Goal: Task Accomplishment & Management: Use online tool/utility

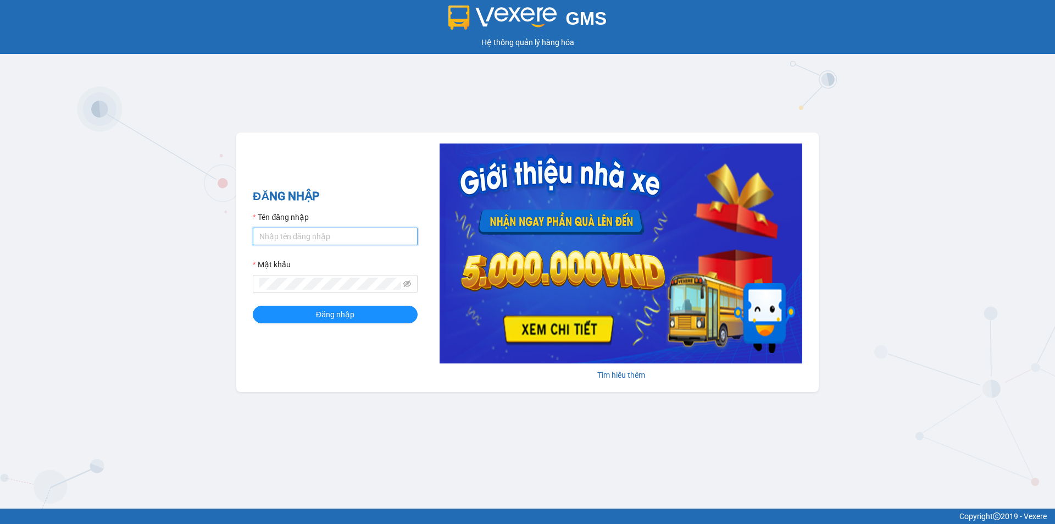
click at [367, 236] on input "Tên đăng nhập" at bounding box center [335, 236] width 165 height 18
type input "kpvy.ducphatth"
click at [253, 305] on button "Đăng nhập" at bounding box center [335, 314] width 165 height 18
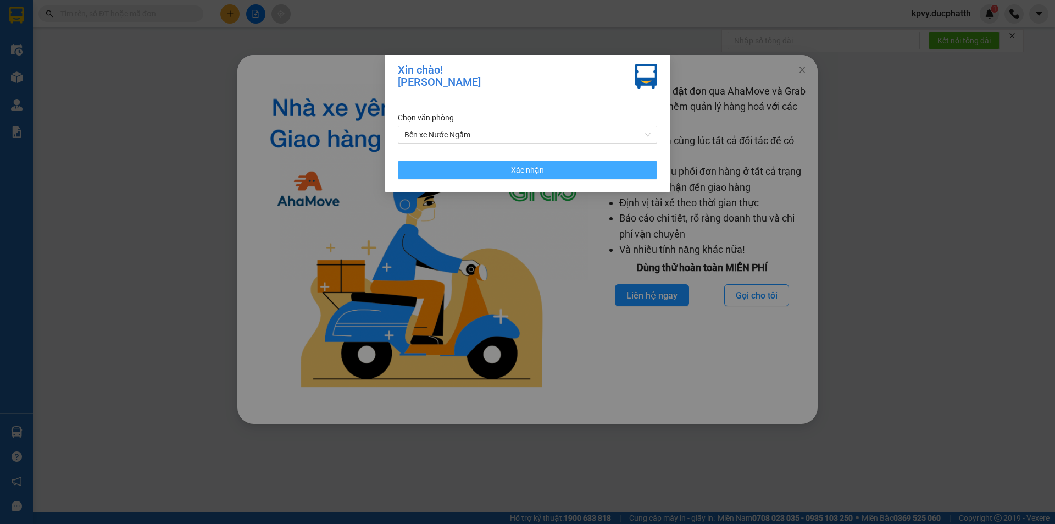
click at [493, 166] on button "Xác nhận" at bounding box center [527, 170] width 259 height 18
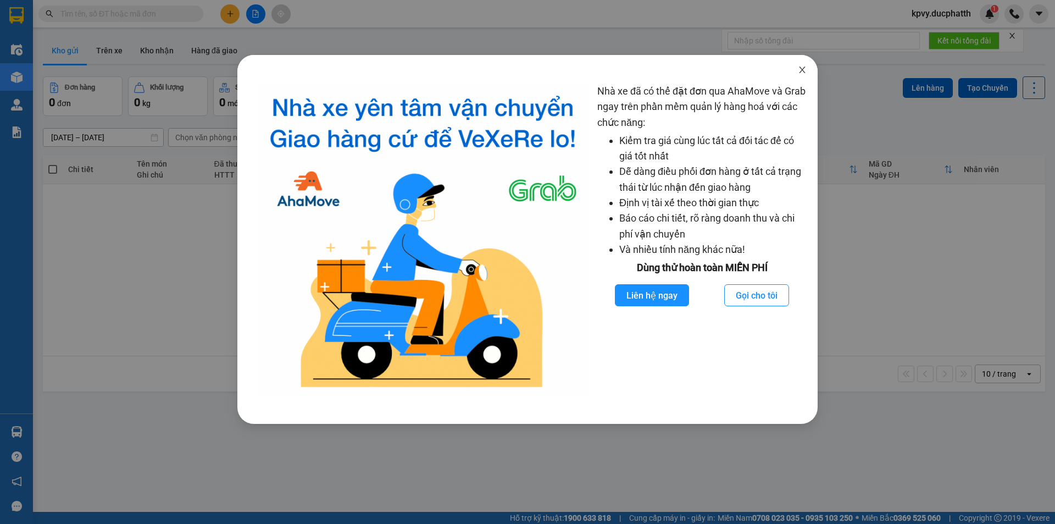
click at [802, 70] on icon "close" at bounding box center [802, 69] width 9 height 9
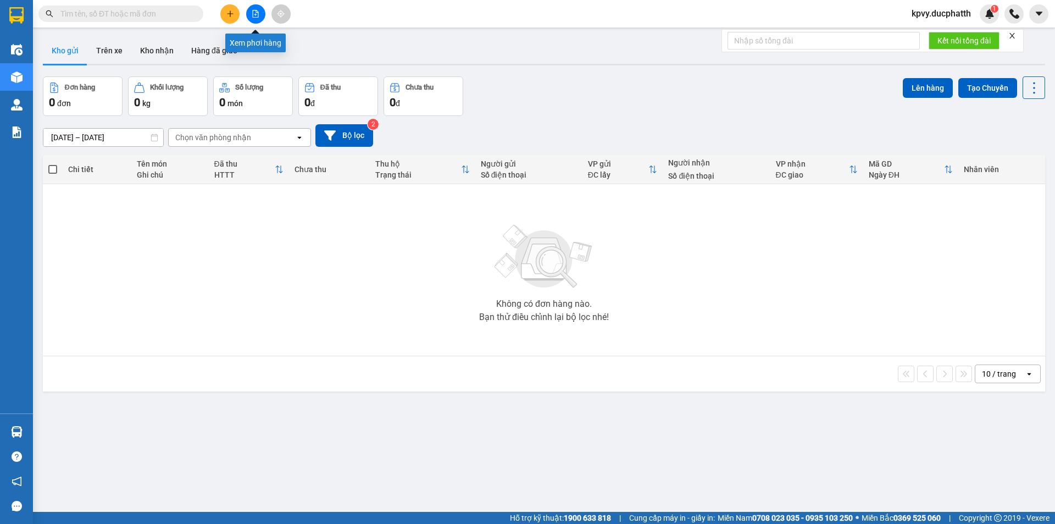
click at [254, 10] on icon "file-add" at bounding box center [256, 14] width 6 height 8
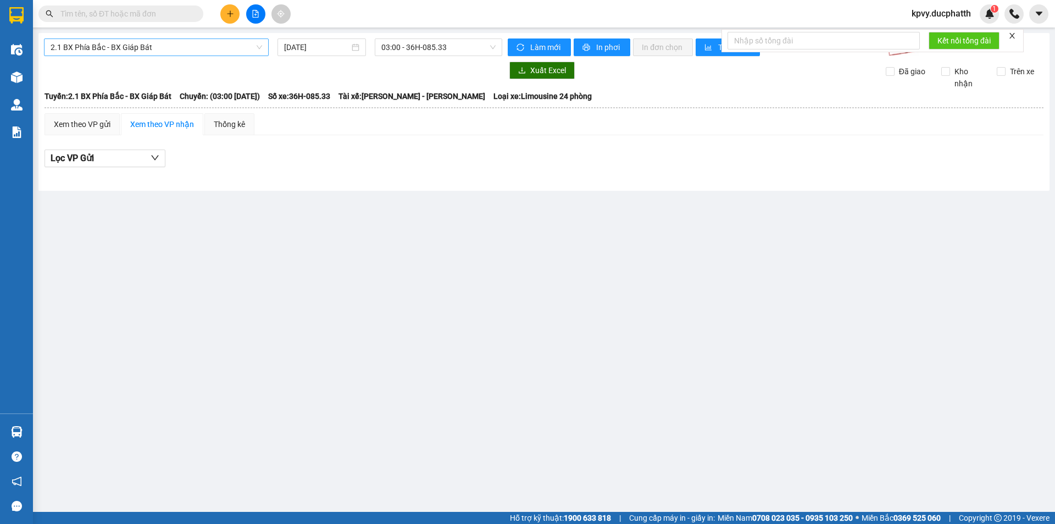
click at [153, 44] on span "2.1 BX Phía Bắc - BX Giáp Bát" at bounding box center [157, 47] width 212 height 16
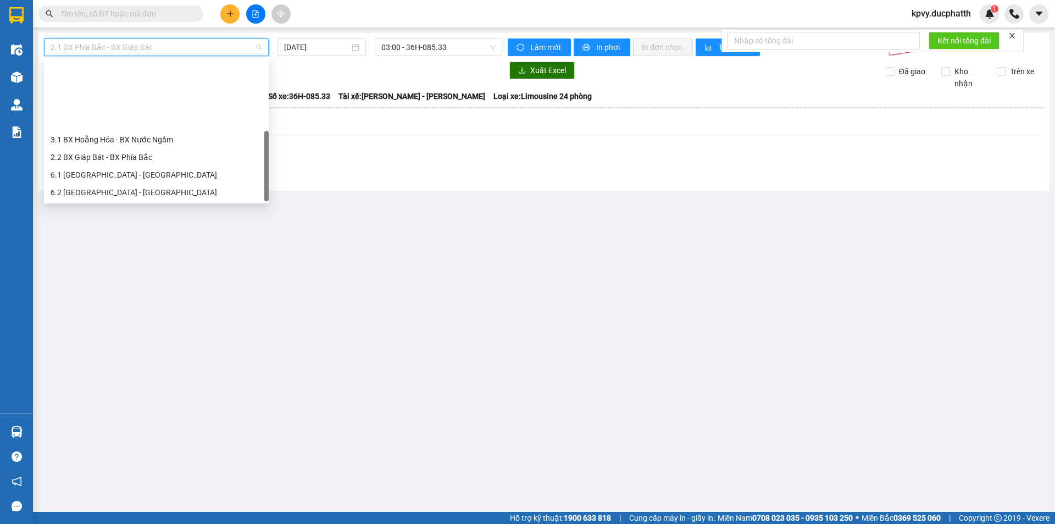
scroll to position [88, 0]
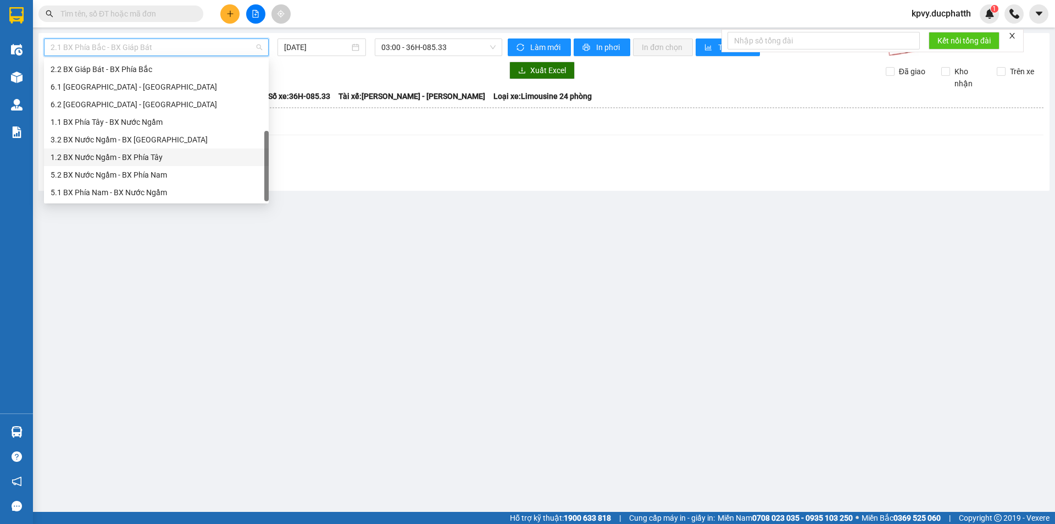
click at [159, 156] on div "1.2 BX Nước Ngầm - BX Phía Tây" at bounding box center [157, 157] width 212 height 12
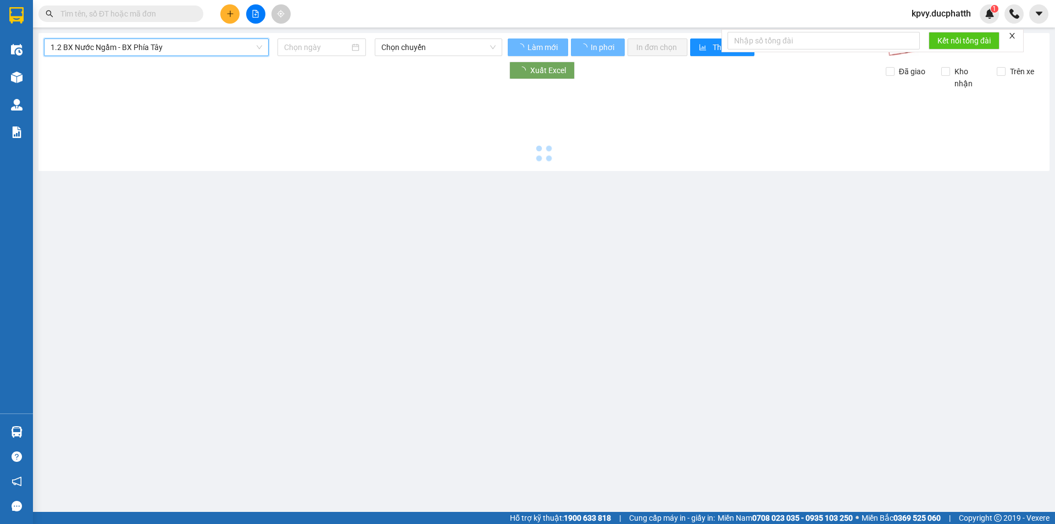
type input "[DATE]"
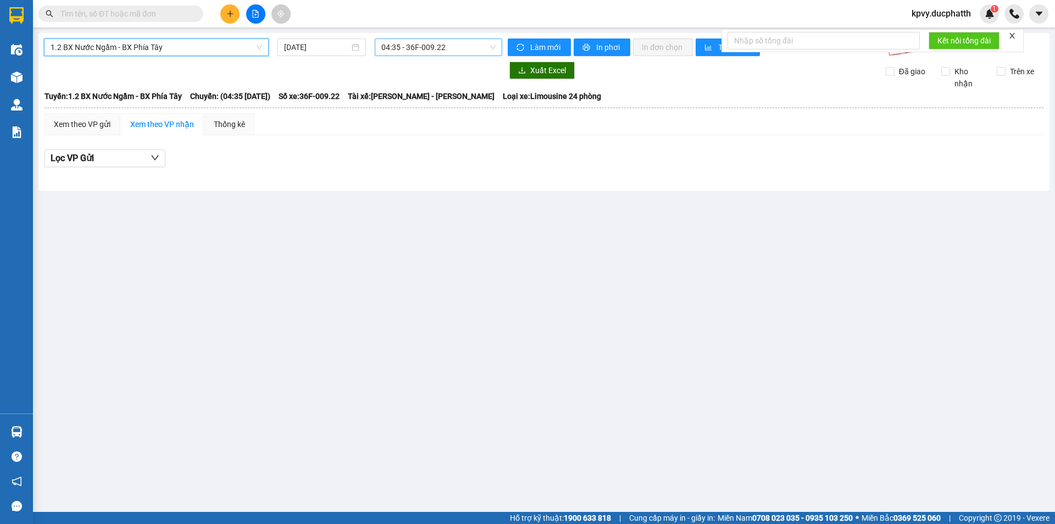
click at [455, 39] on span "04:35 - 36F-009.22" at bounding box center [438, 47] width 114 height 16
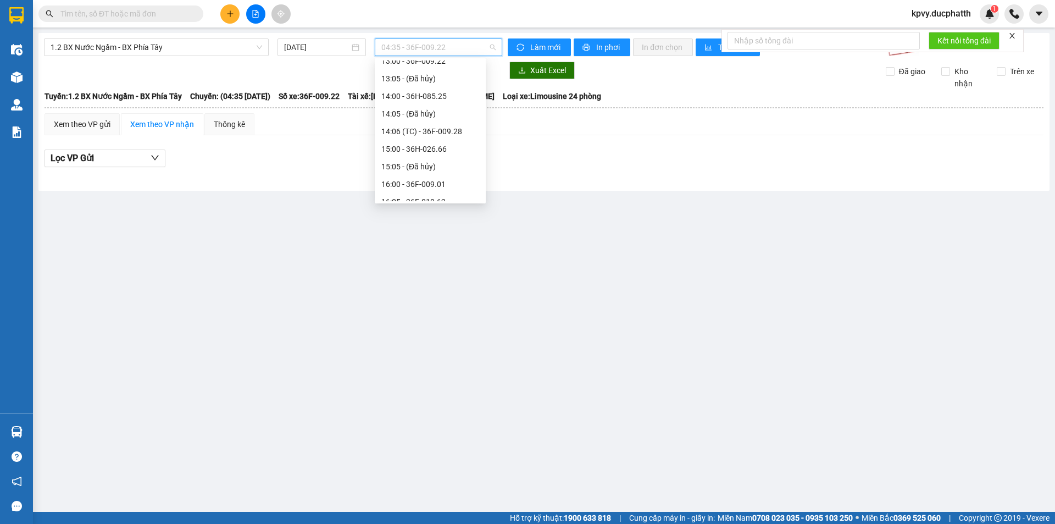
scroll to position [275, 0]
click at [427, 92] on div "14:00 - 36H-085.25" at bounding box center [430, 93] width 98 height 12
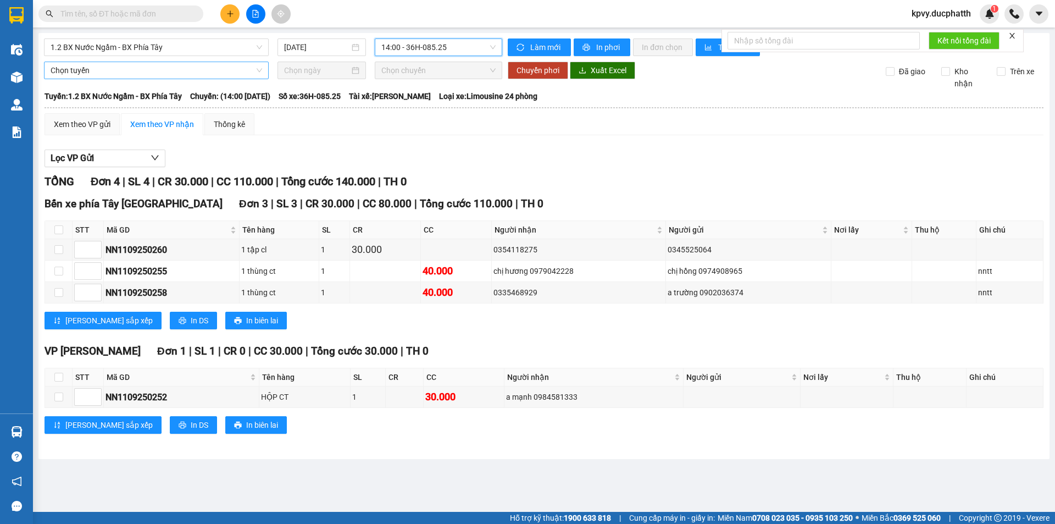
click at [169, 73] on span "Chọn tuyến" at bounding box center [157, 70] width 212 height 16
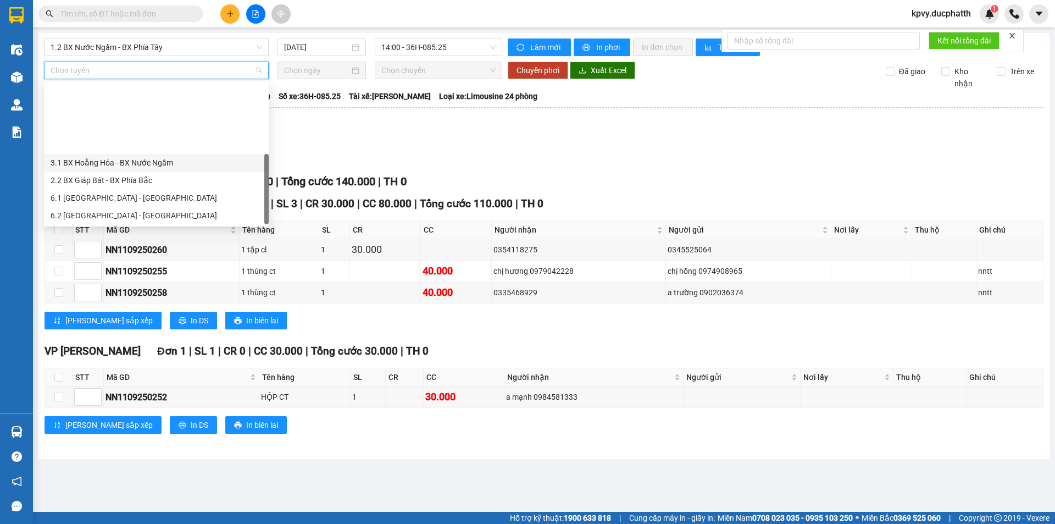
scroll to position [88, 0]
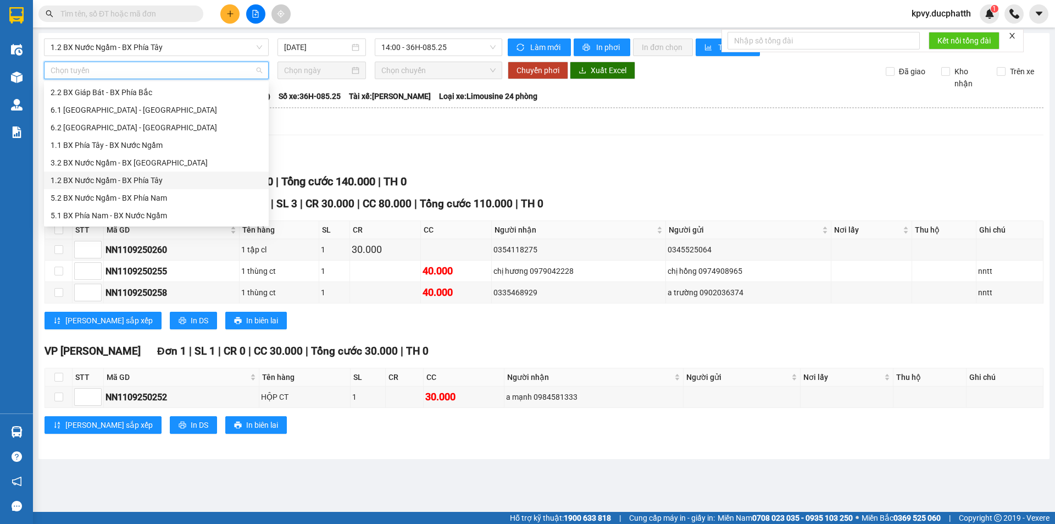
click at [96, 178] on div "1.2 BX Nước Ngầm - BX Phía Tây" at bounding box center [157, 180] width 212 height 12
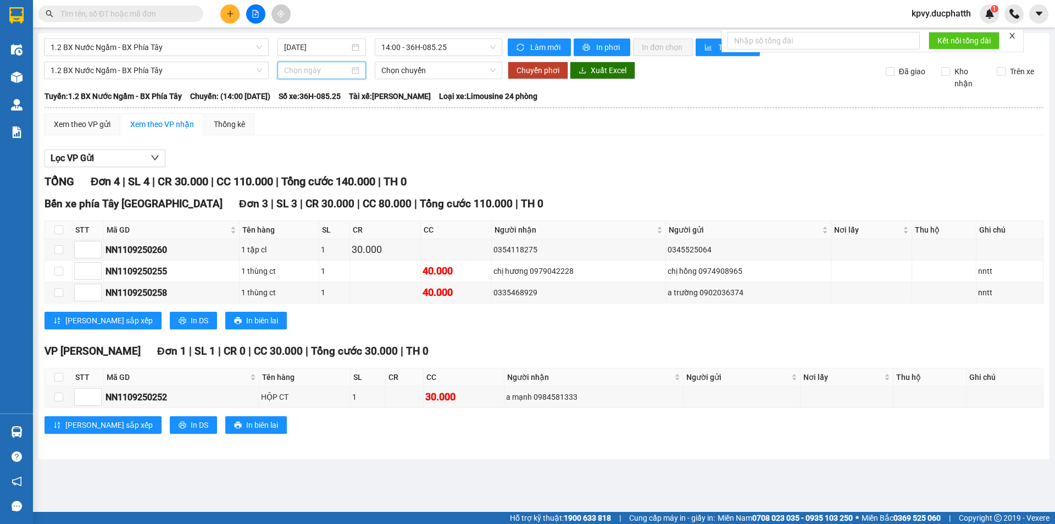
click at [318, 65] on input at bounding box center [316, 70] width 65 height 12
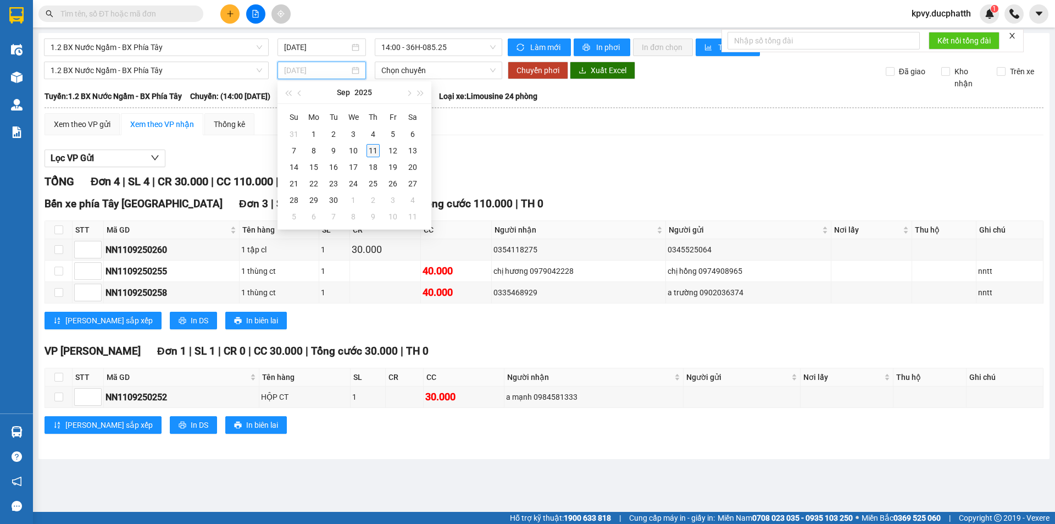
type input "[DATE]"
click at [370, 148] on div "11" at bounding box center [372, 150] width 13 height 13
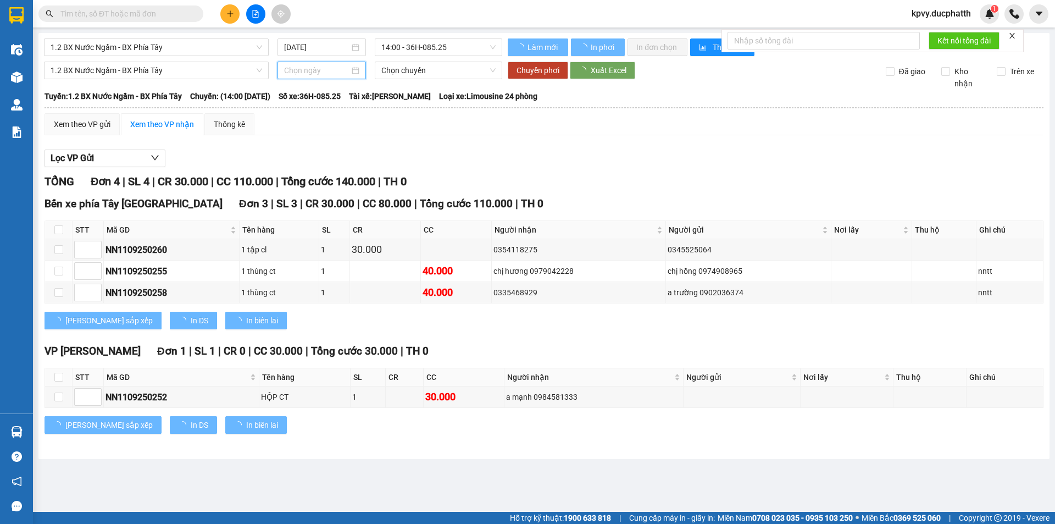
type input "[DATE]"
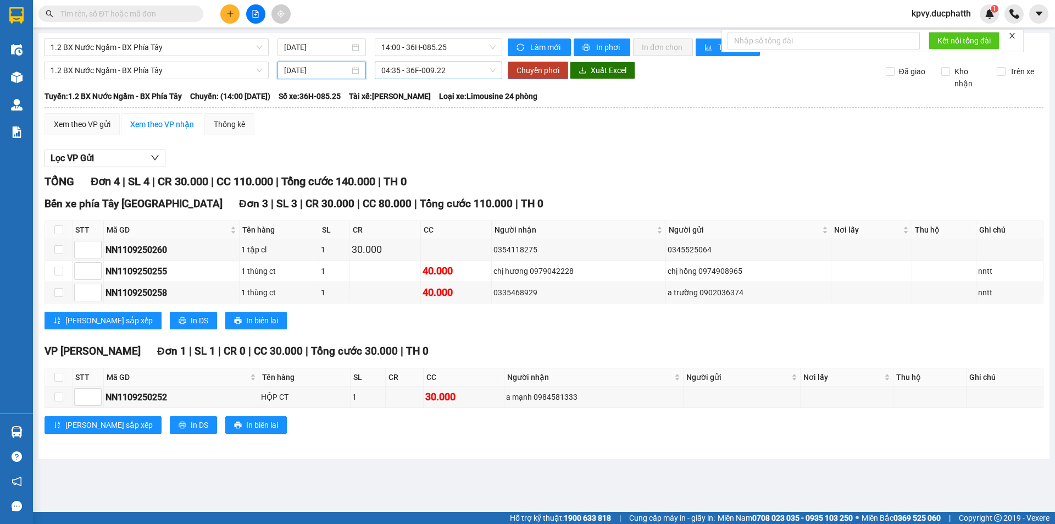
click at [438, 73] on span "04:35 - 36F-009.22" at bounding box center [438, 70] width 114 height 16
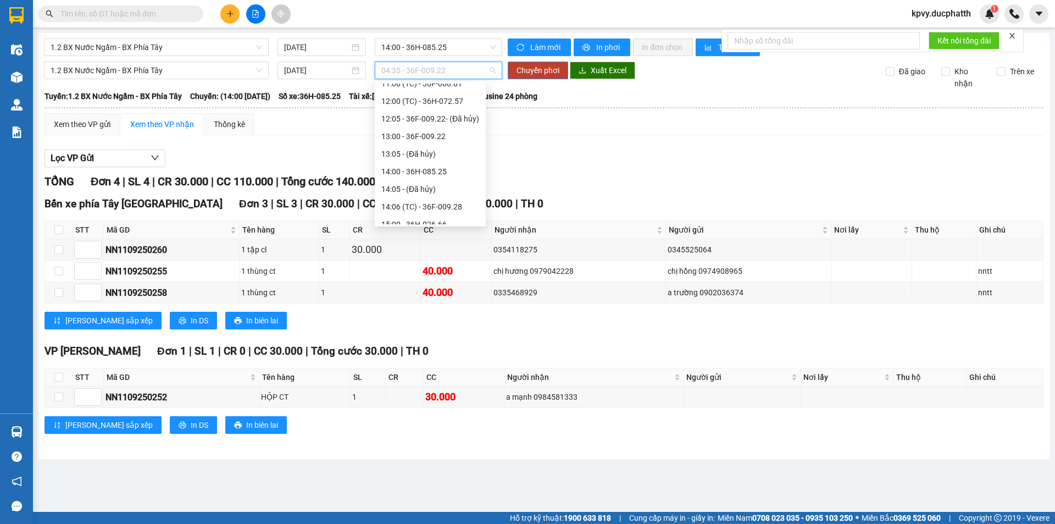
scroll to position [275, 0]
click at [453, 169] on div "15:00 - 36H-026.66" at bounding box center [430, 169] width 98 height 12
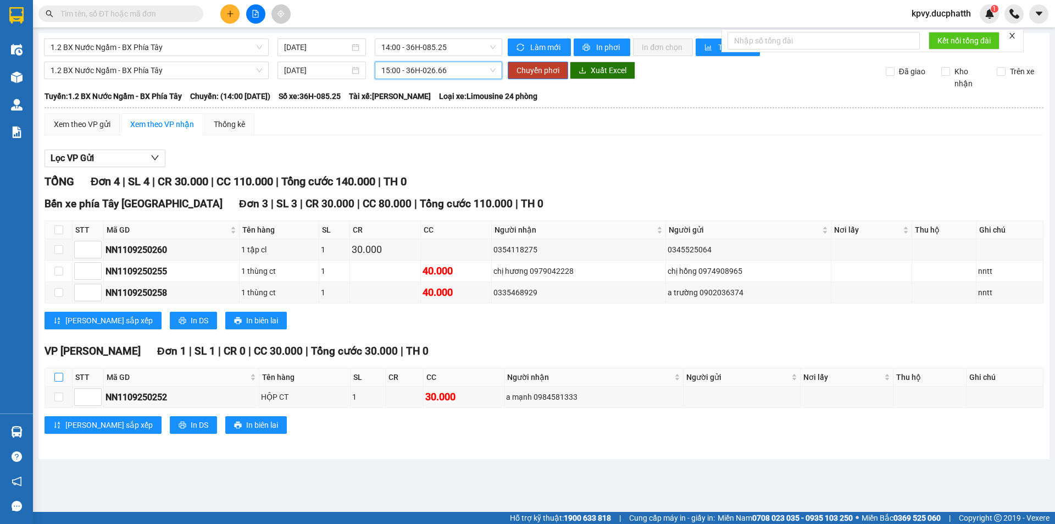
click at [57, 374] on input "checkbox" at bounding box center [58, 376] width 9 height 9
checkbox input "true"
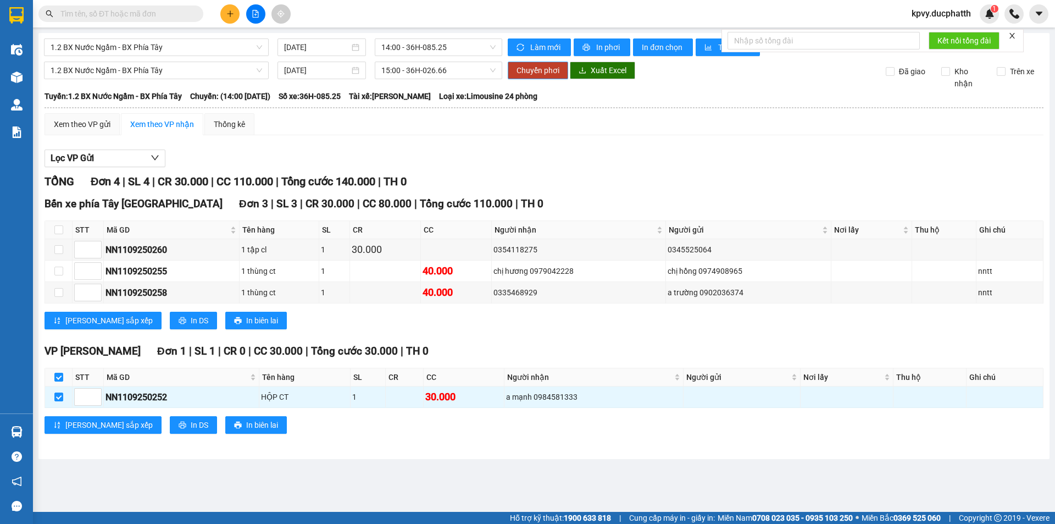
click at [539, 66] on span "Chuyển phơi" at bounding box center [537, 70] width 43 height 12
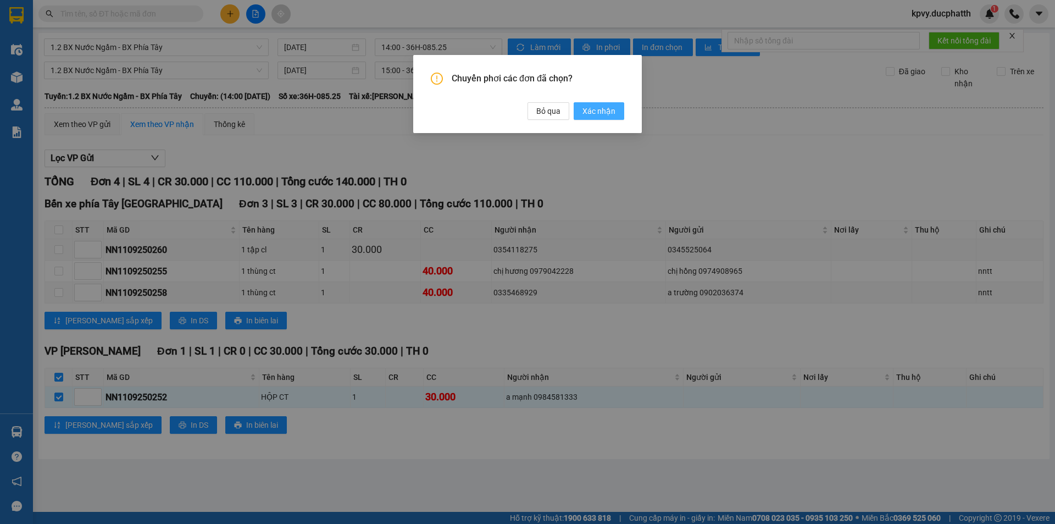
click at [588, 106] on span "Xác nhận" at bounding box center [598, 111] width 33 height 12
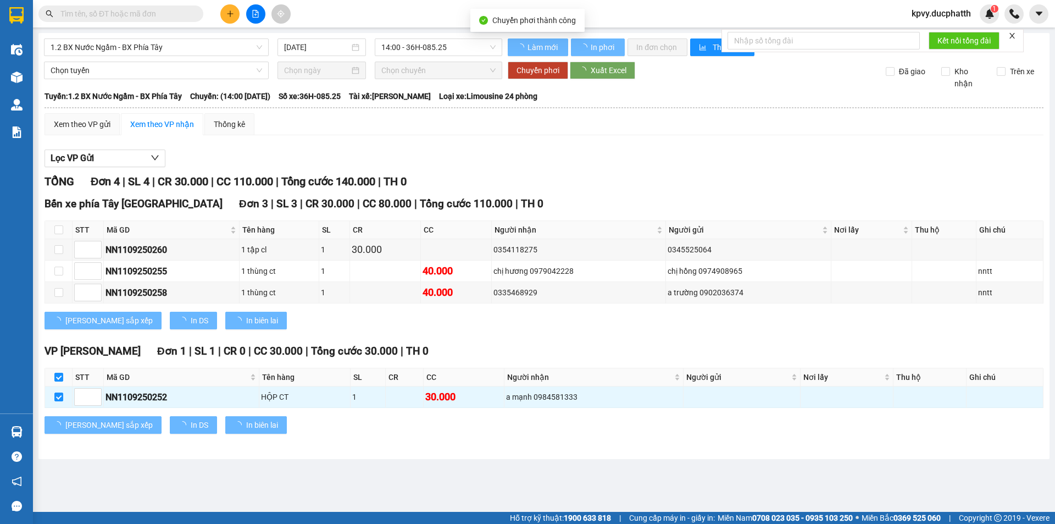
checkbox input "false"
